Goal: Task Accomplishment & Management: Manage account settings

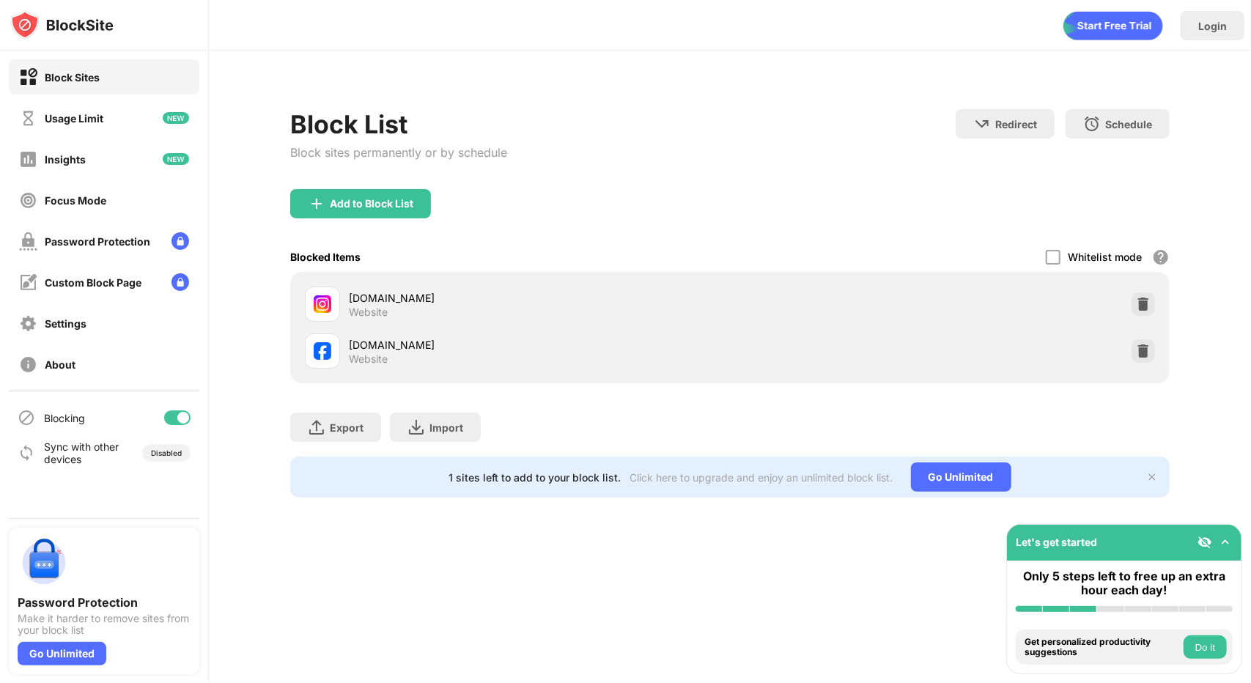
click at [380, 209] on div "Add to Block List" at bounding box center [360, 203] width 141 height 29
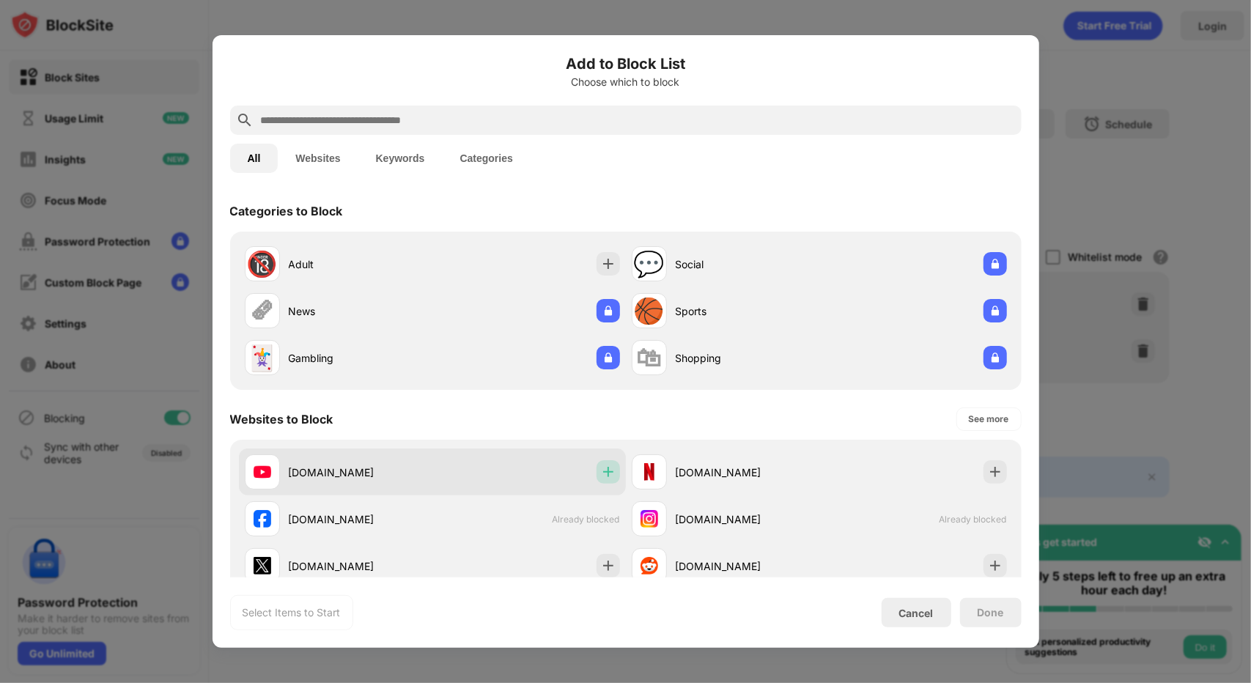
click at [610, 466] on div at bounding box center [608, 471] width 23 height 23
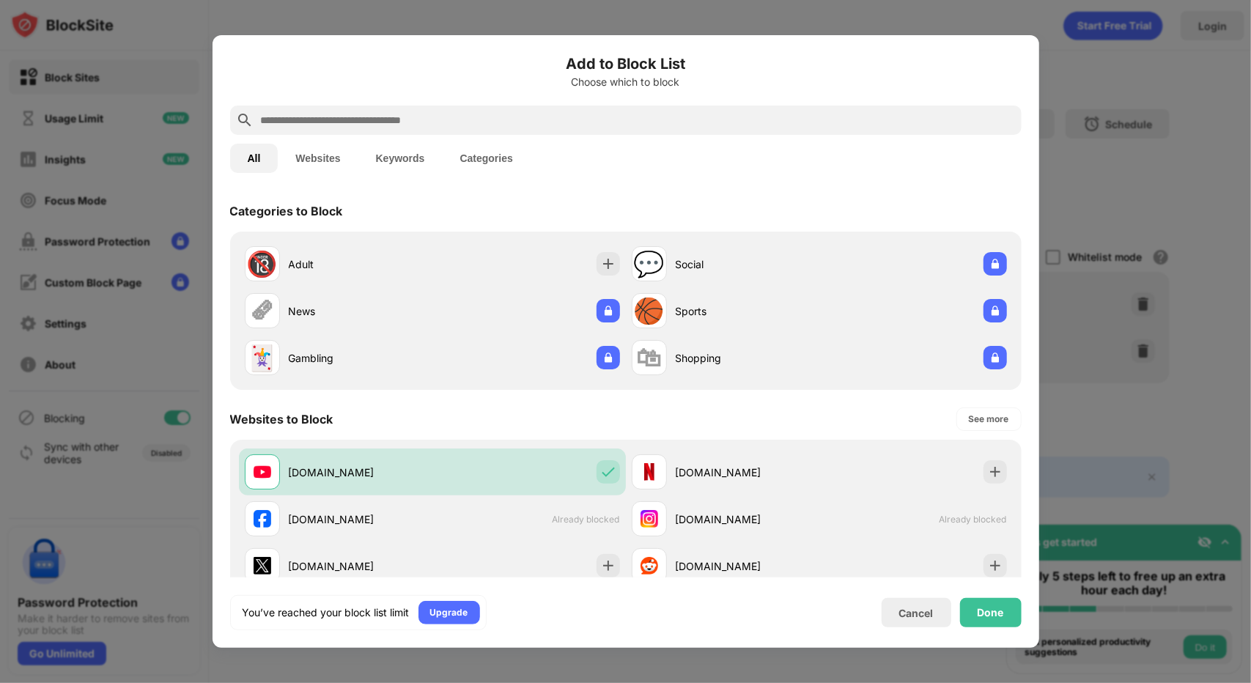
click at [1008, 628] on div "You’ve reached your block list limit Upgrade Cancel Done" at bounding box center [626, 612] width 792 height 35
drag, startPoint x: 996, startPoint y: 611, endPoint x: 987, endPoint y: 597, distance: 16.5
click at [997, 614] on div "Done" at bounding box center [991, 613] width 26 height 12
